Goal: Task Accomplishment & Management: Complete application form

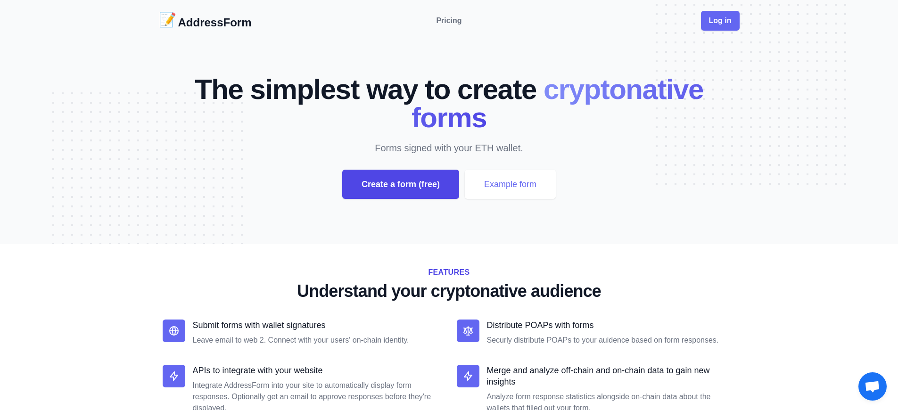
click at [400, 184] on div "Create a form (free)" at bounding box center [400, 184] width 117 height 29
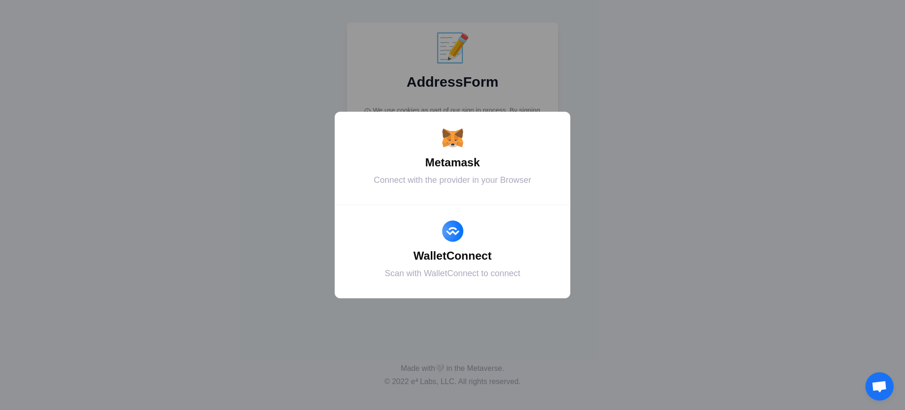
click at [453, 163] on div "Metamask" at bounding box center [453, 162] width 212 height 17
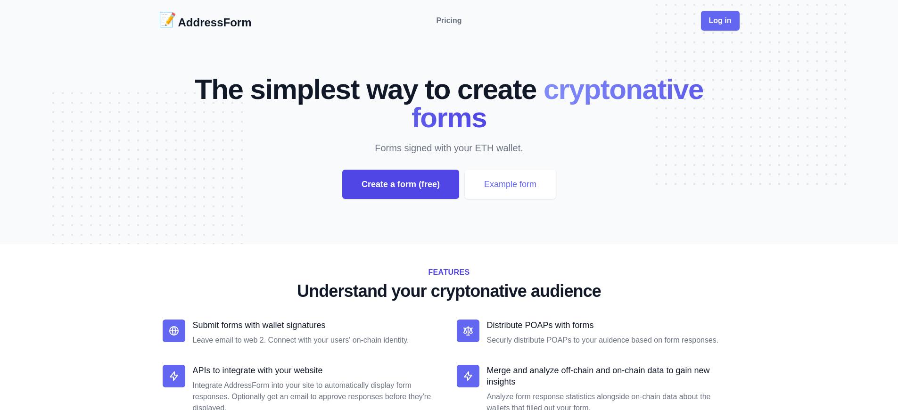
click at [400, 184] on div "Create a form (free)" at bounding box center [400, 184] width 117 height 29
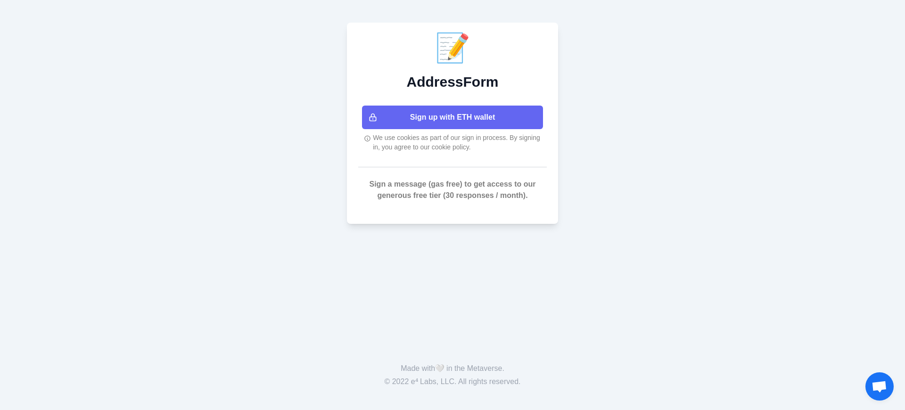
click at [453, 117] on button "Sign up with ETH wallet" at bounding box center [452, 118] width 181 height 24
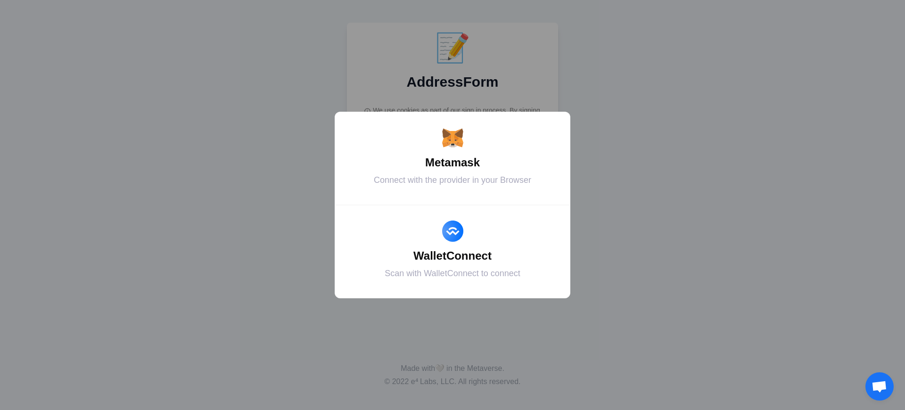
click at [453, 163] on div "Metamask" at bounding box center [453, 162] width 212 height 17
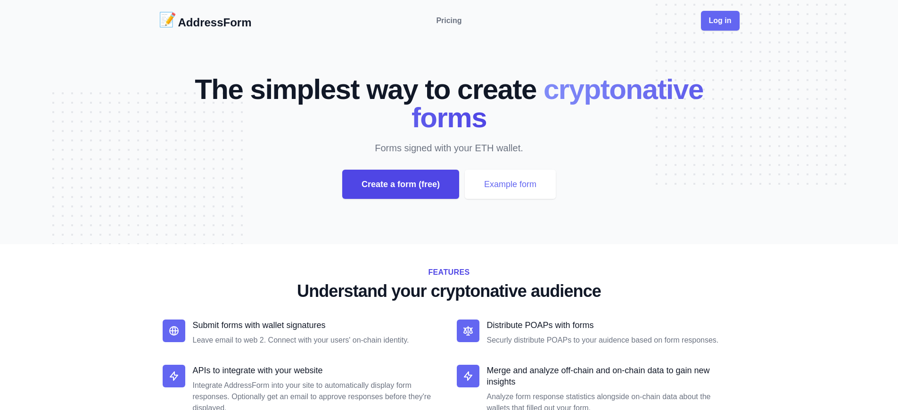
click at [400, 184] on div "Create a form (free)" at bounding box center [400, 184] width 117 height 29
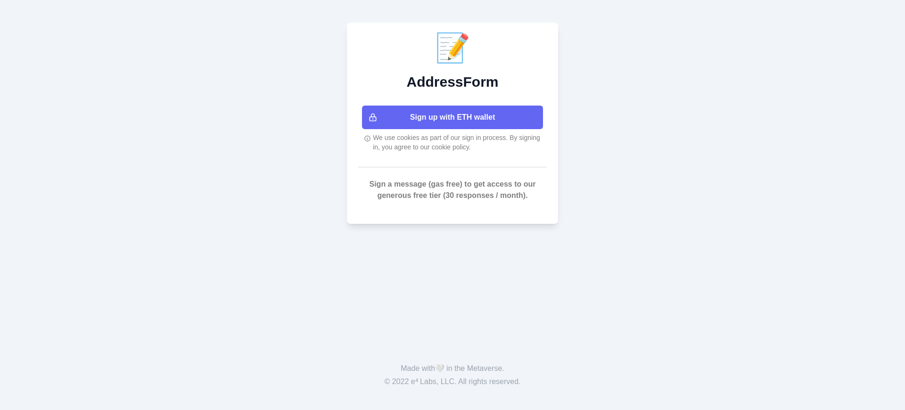
click at [453, 117] on button "Sign up with ETH wallet" at bounding box center [452, 118] width 181 height 24
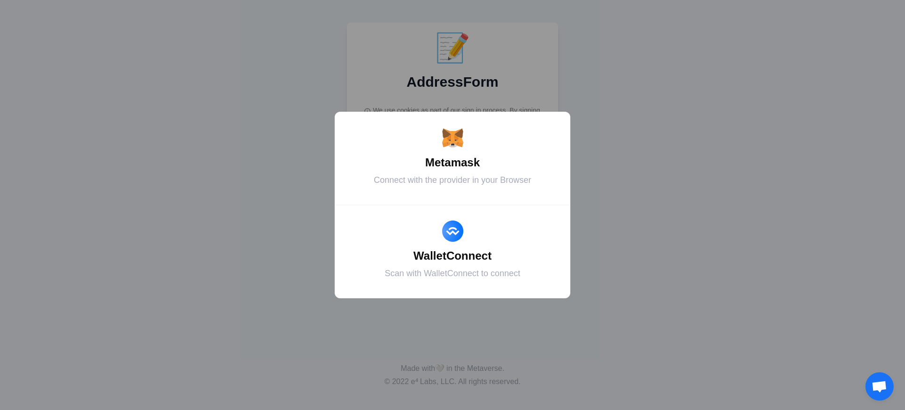
click at [453, 163] on div "Metamask" at bounding box center [453, 162] width 212 height 17
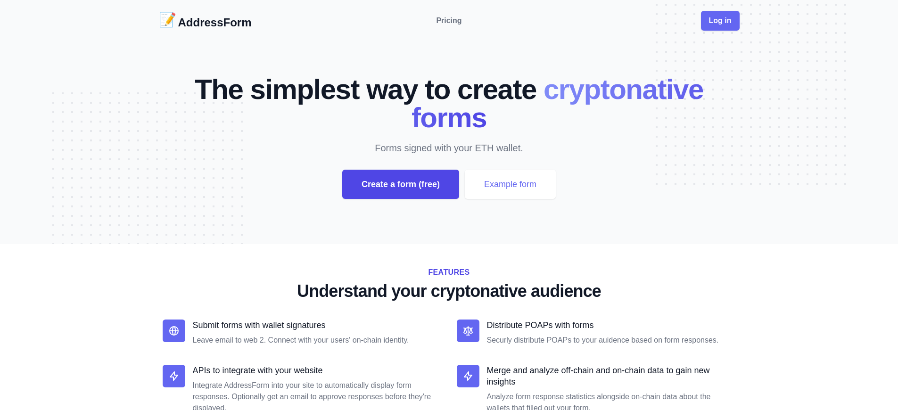
click at [400, 184] on div "Create a form (free)" at bounding box center [400, 184] width 117 height 29
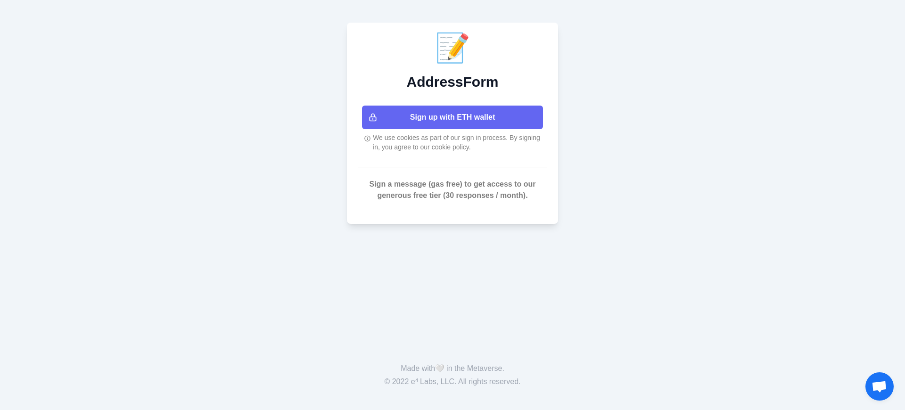
click at [453, 117] on button "Sign up with ETH wallet" at bounding box center [452, 118] width 181 height 24
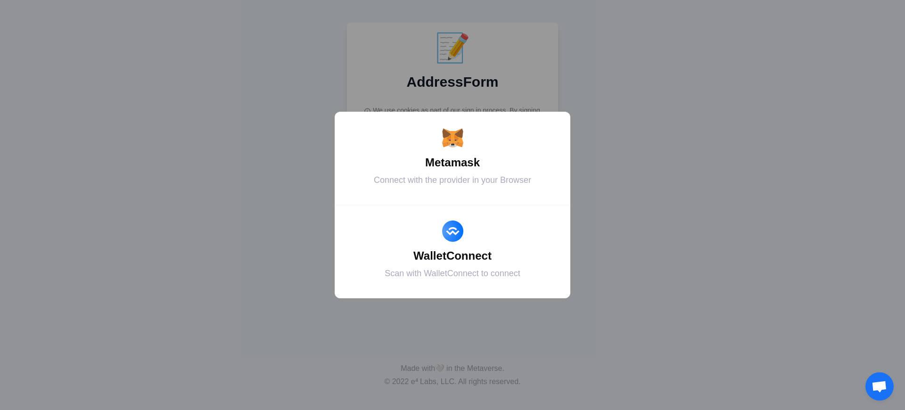
click at [453, 163] on div "Metamask" at bounding box center [453, 162] width 212 height 17
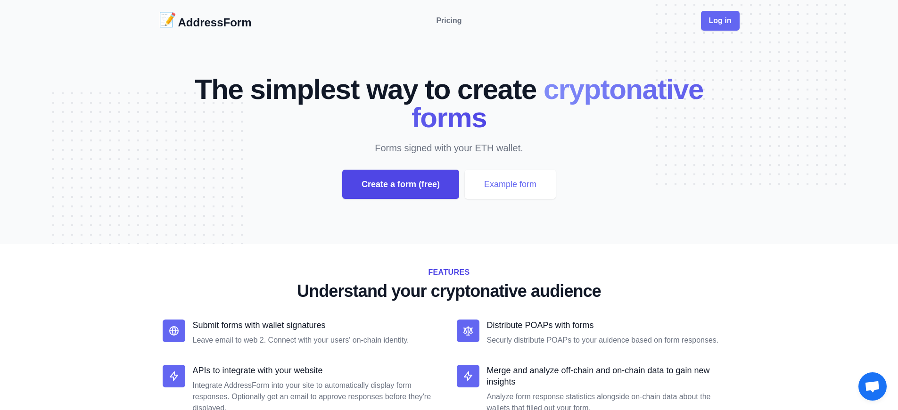
click at [400, 184] on div "Create a form (free)" at bounding box center [400, 184] width 117 height 29
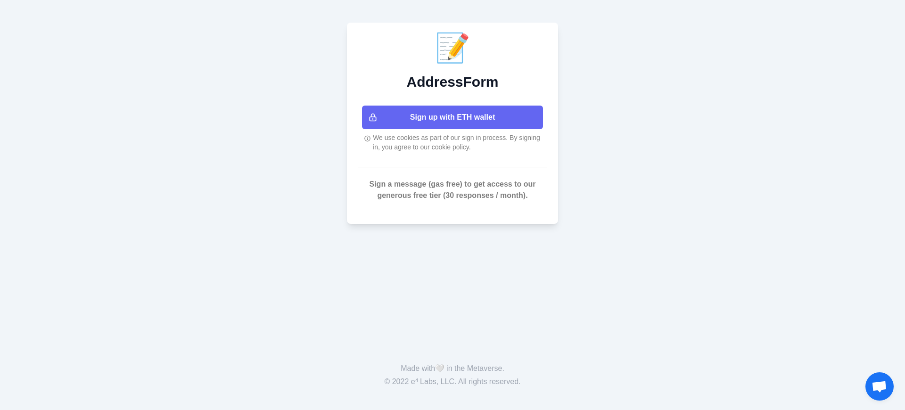
click at [453, 117] on button "Sign up with ETH wallet" at bounding box center [452, 118] width 181 height 24
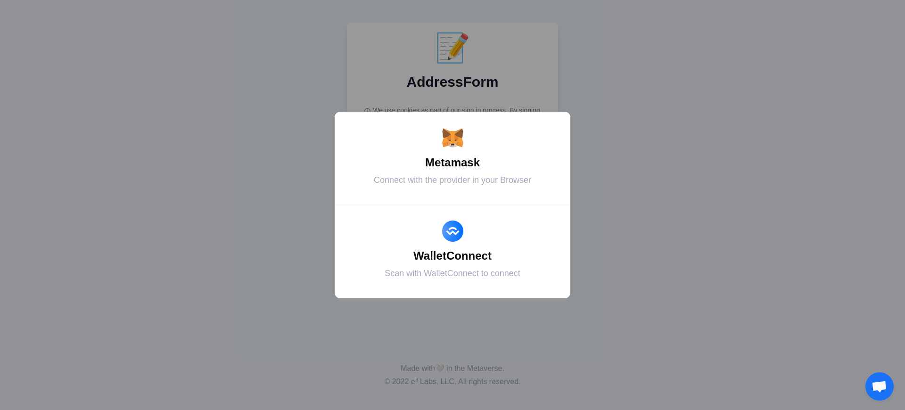
click at [453, 163] on div "Metamask" at bounding box center [453, 162] width 212 height 17
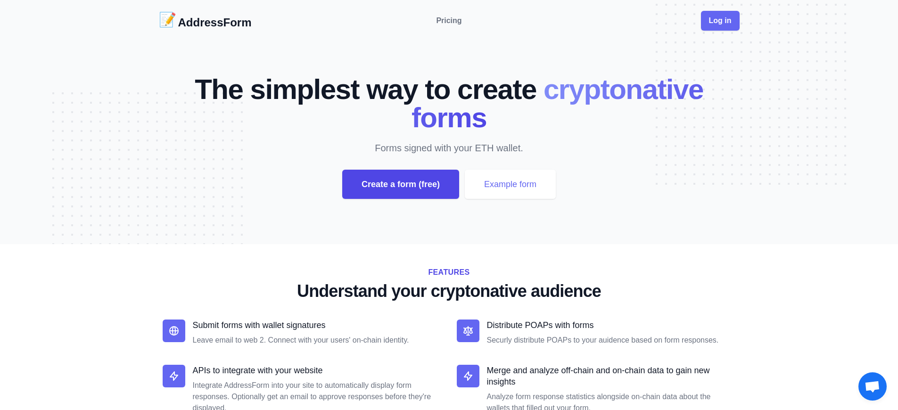
click at [400, 184] on div "Create a form (free)" at bounding box center [400, 184] width 117 height 29
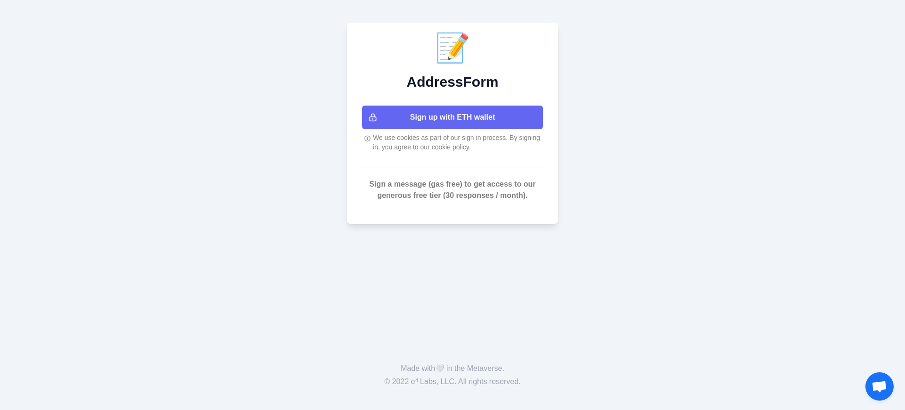
click at [453, 117] on button "Sign up with ETH wallet" at bounding box center [452, 118] width 181 height 24
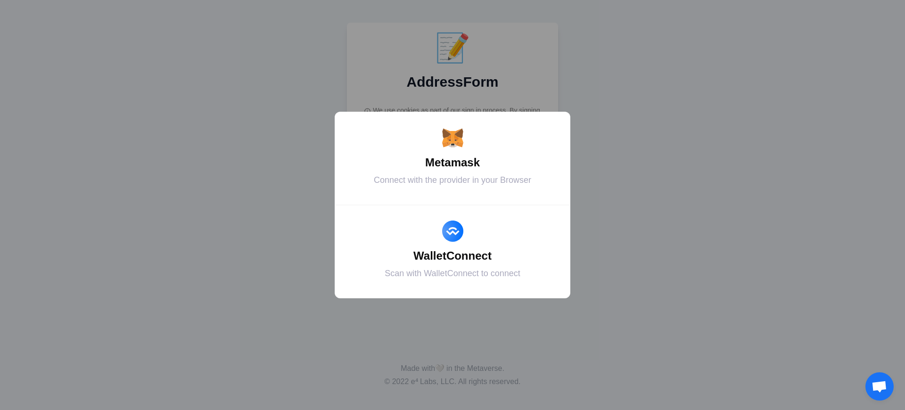
click at [453, 163] on div "Metamask" at bounding box center [453, 162] width 212 height 17
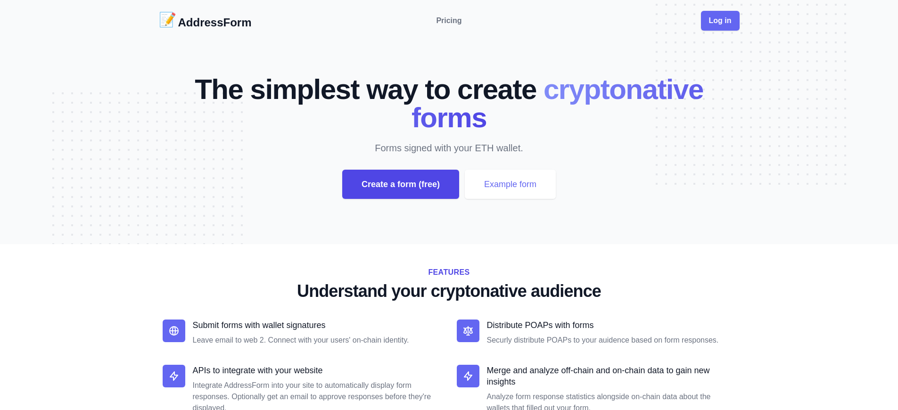
click at [400, 184] on div "Create a form (free)" at bounding box center [400, 184] width 117 height 29
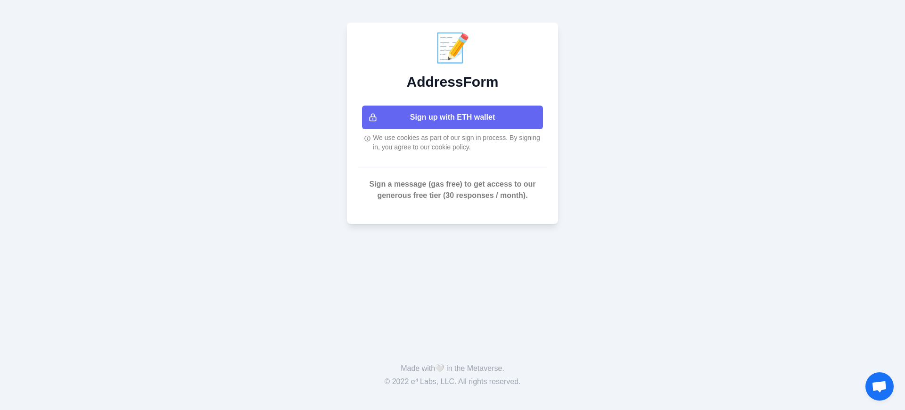
click at [453, 117] on button "Sign up with ETH wallet" at bounding box center [452, 118] width 181 height 24
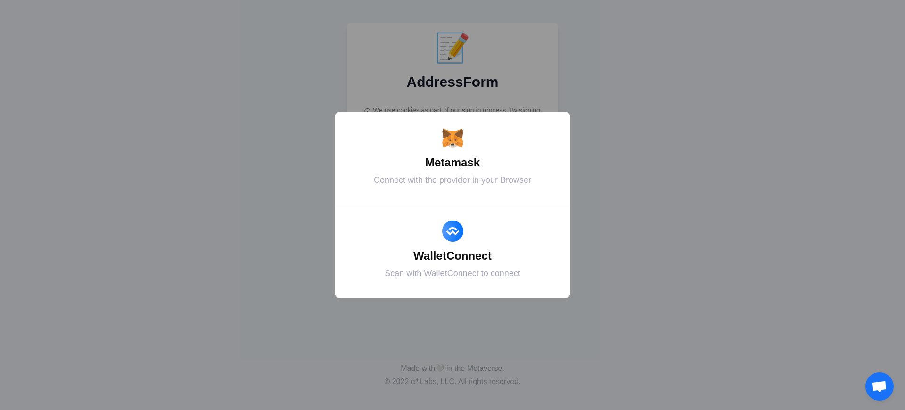
click at [453, 163] on div "Metamask" at bounding box center [453, 162] width 212 height 17
